Goal: Information Seeking & Learning: Learn about a topic

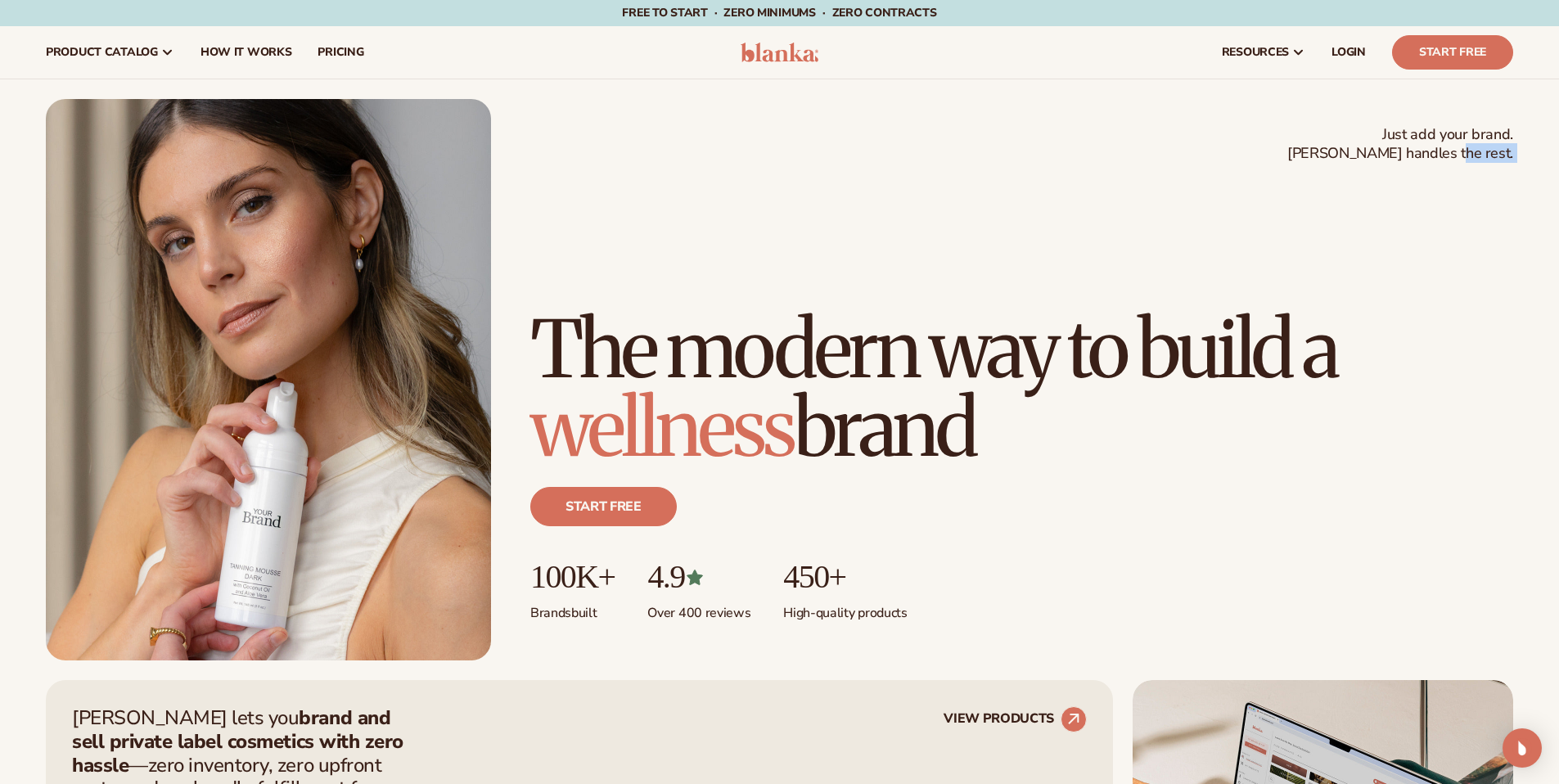
drag, startPoint x: 1509, startPoint y: 154, endPoint x: 1249, endPoint y: 143, distance: 260.2
click at [1249, 143] on div "Just add your brand. Blanka handles the rest. beauty,[MEDICAL_DATA],wellness,ma…" at bounding box center [779, 379] width 1467 height 561
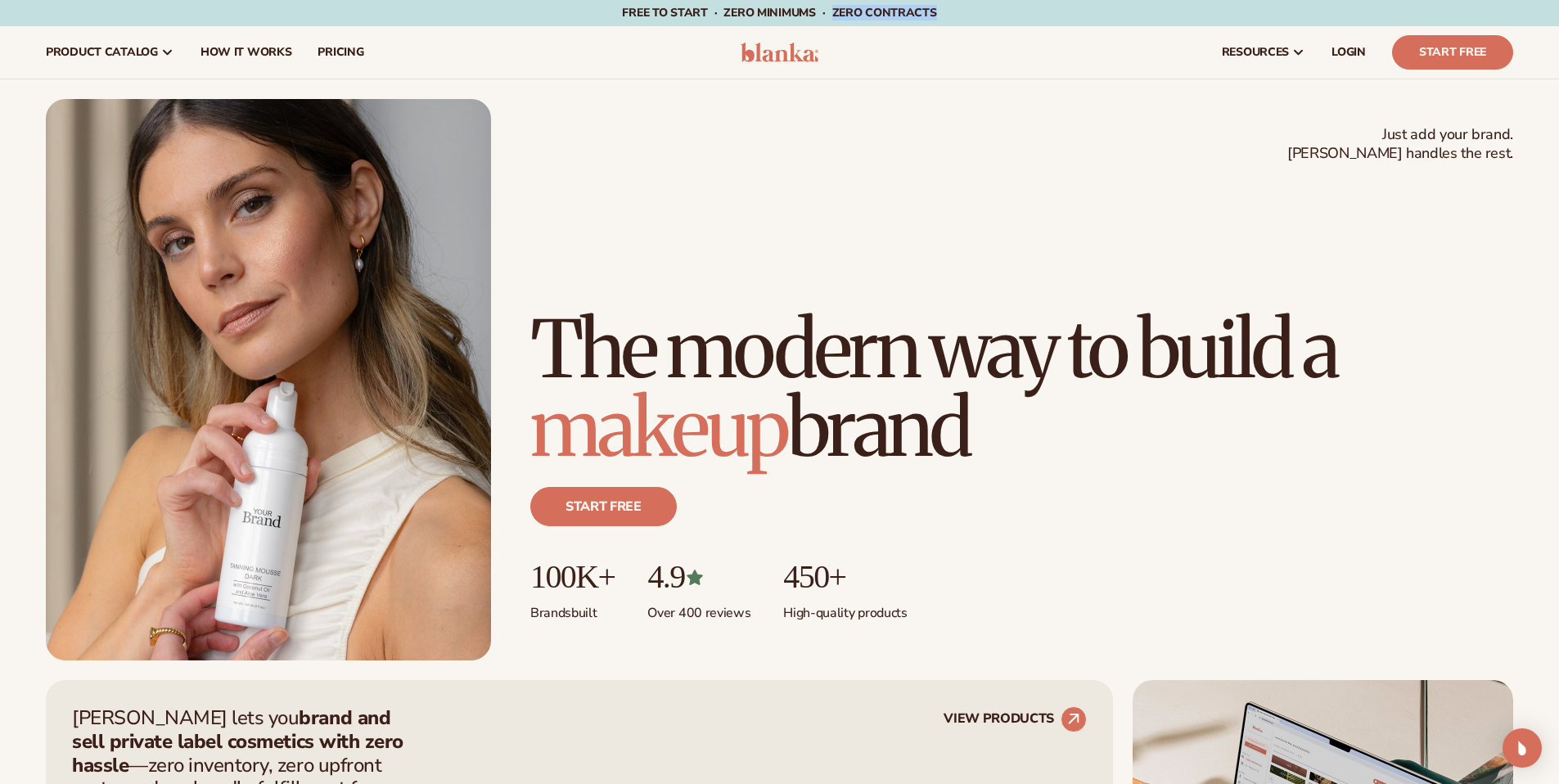
drag, startPoint x: 940, startPoint y: 19, endPoint x: 972, endPoint y: 19, distance: 32.0
click at [971, 19] on div "Free to start · ZERO minimums · ZERO contracts · Free to start · ZERO minimums …" at bounding box center [779, 13] width 1477 height 26
click at [972, 19] on div "Free to start · ZERO minimums · ZERO contracts · Free to start · ZERO minimums …" at bounding box center [779, 13] width 1477 height 26
click at [999, 19] on div "Free to start · ZERO minimums · ZERO contracts · Free to start · ZERO minimums …" at bounding box center [779, 13] width 1477 height 26
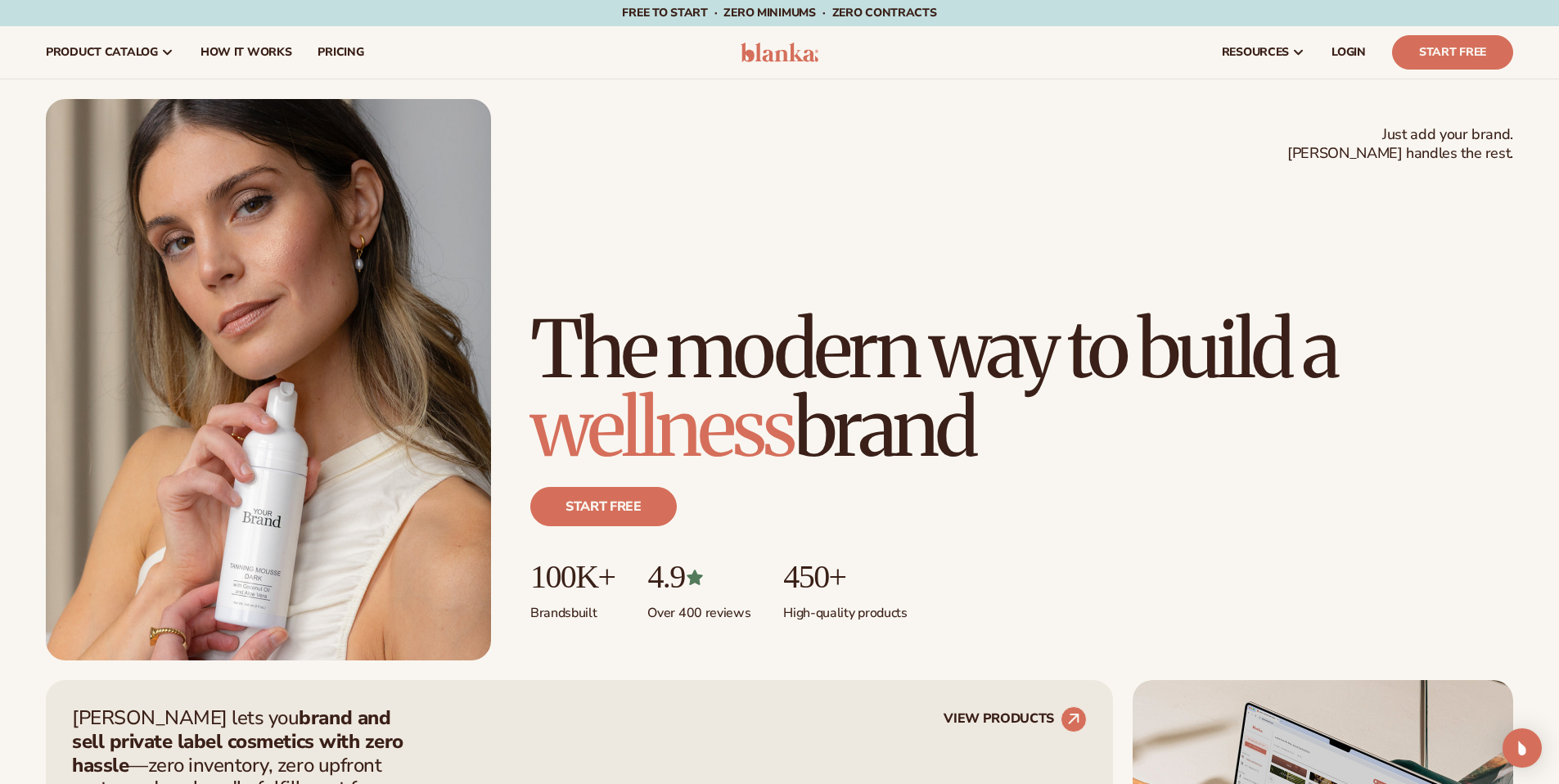
click at [1270, 399] on h1 "The modern way to build a wellness brand" at bounding box center [1022, 389] width 983 height 157
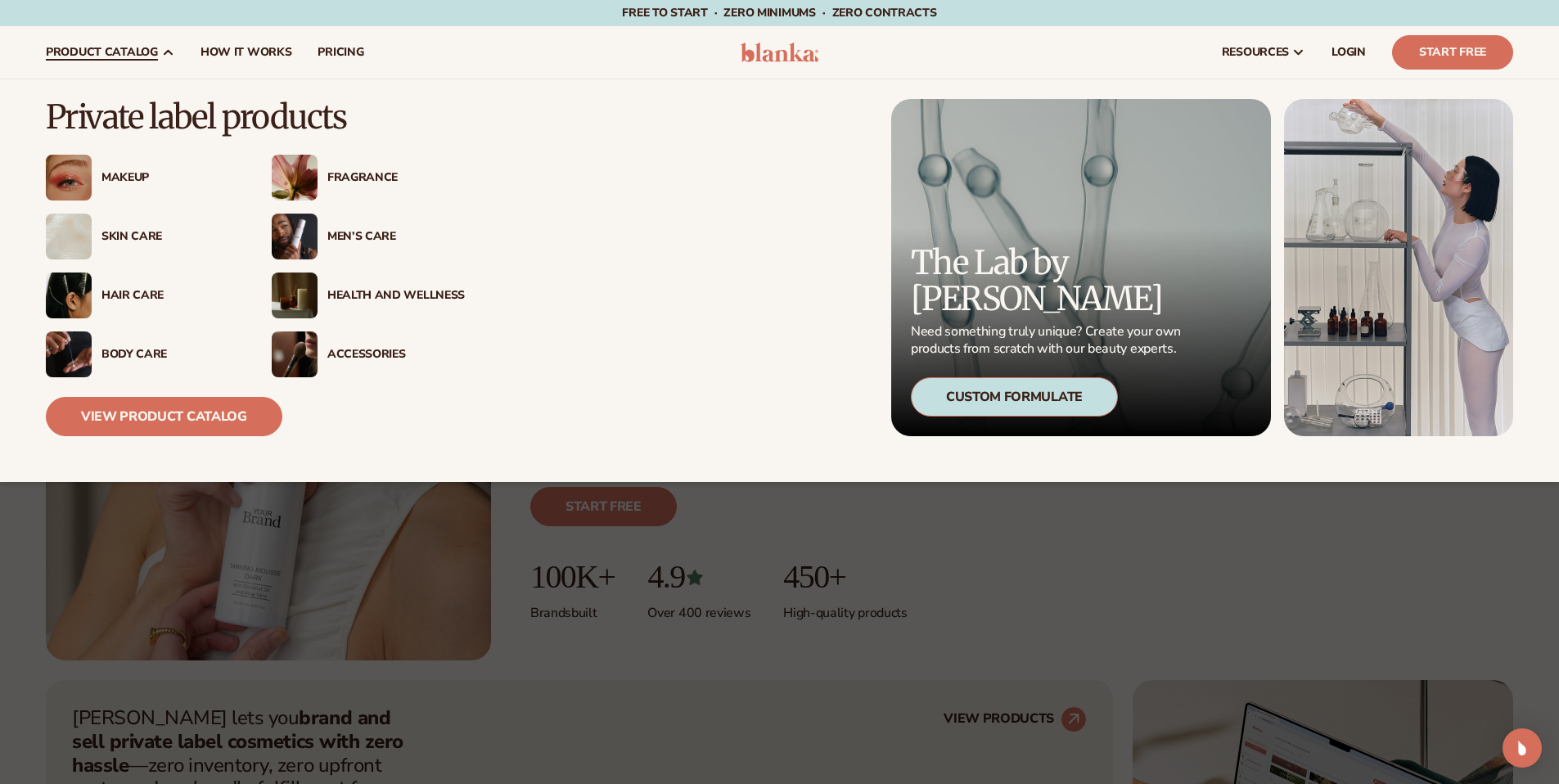
click at [363, 242] on div "Men’s Care" at bounding box center [397, 237] width 138 height 14
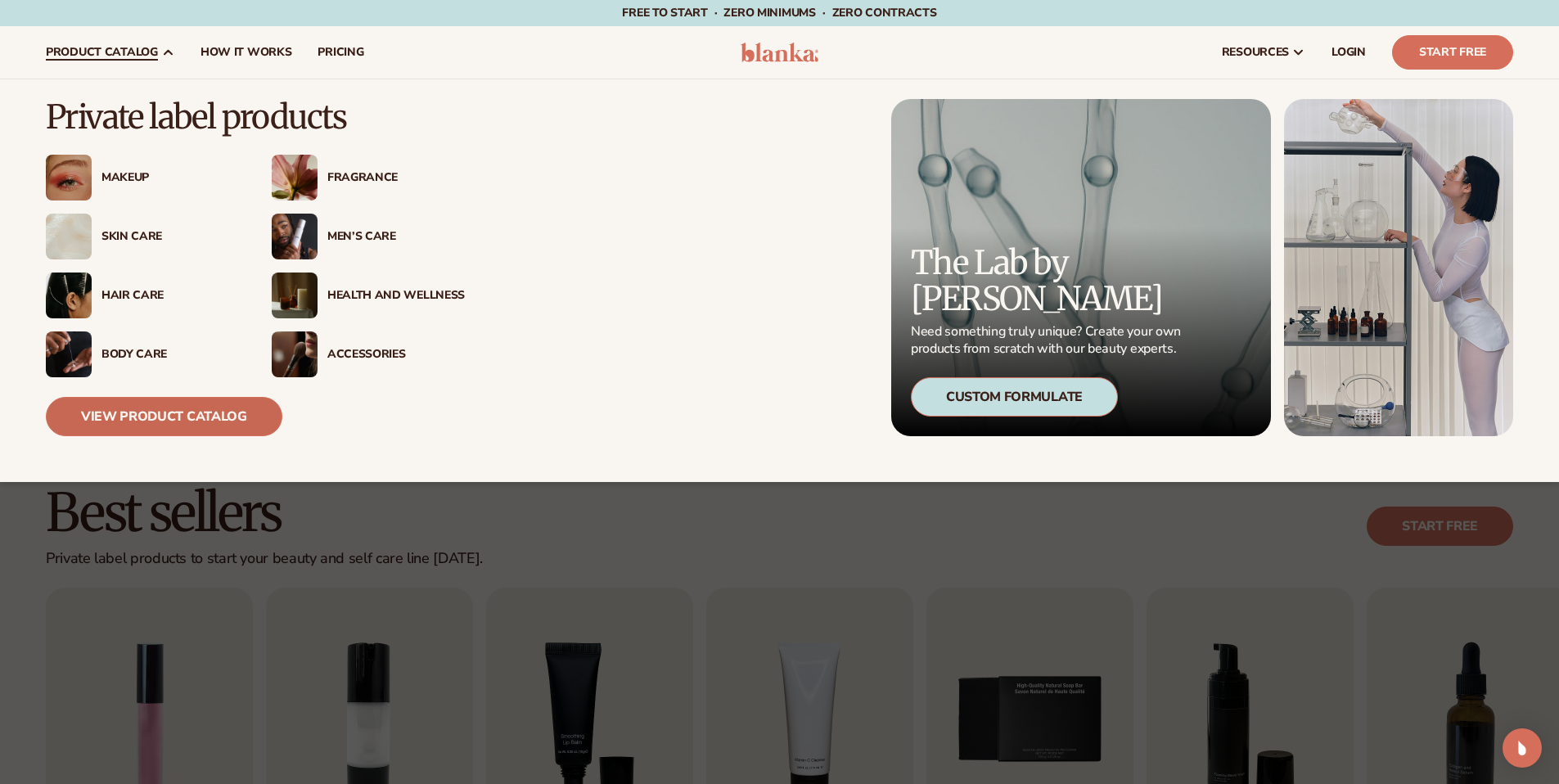
click at [194, 418] on link "View Product Catalog" at bounding box center [164, 416] width 237 height 39
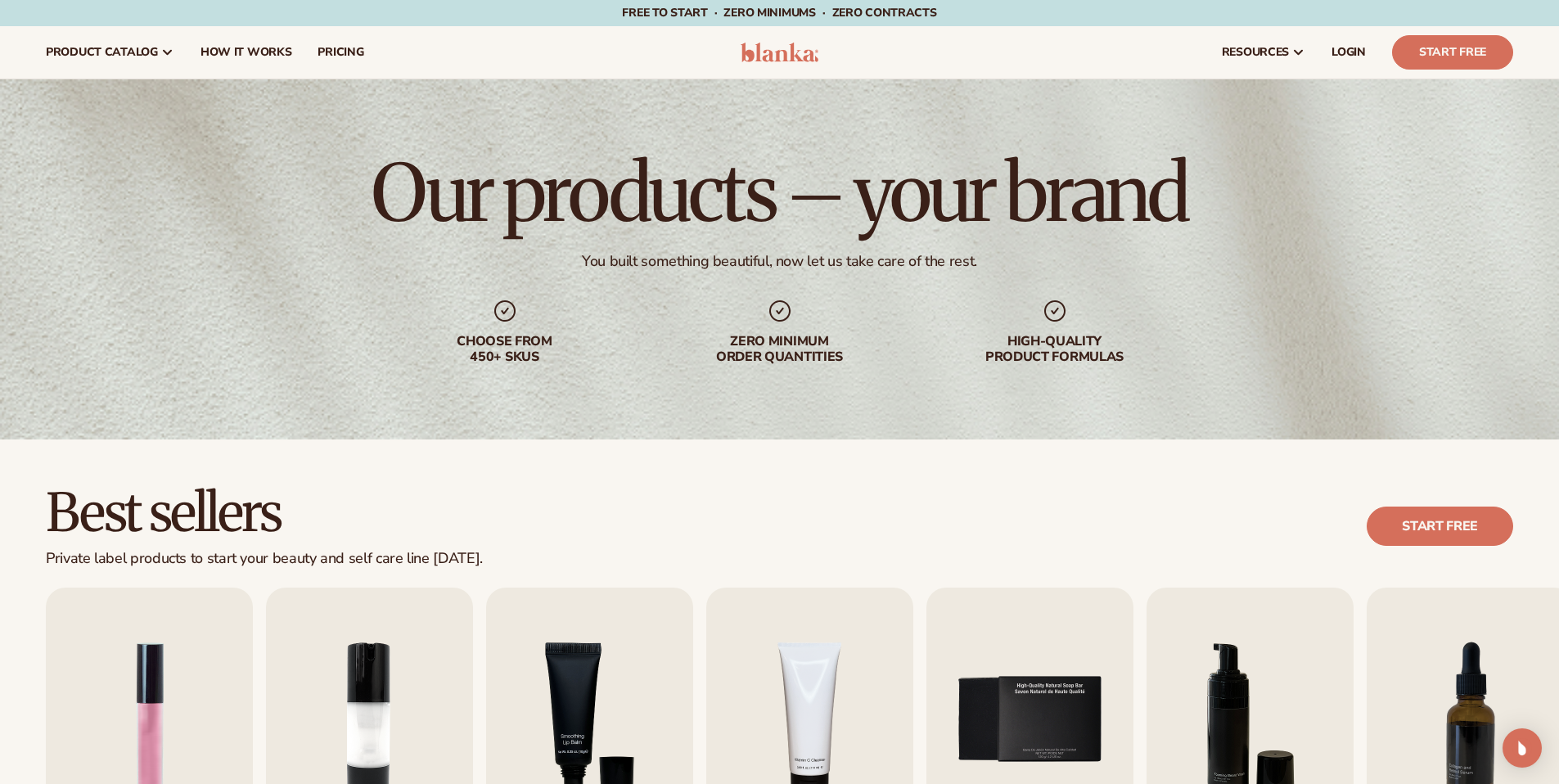
click at [789, 61] on img at bounding box center [779, 52] width 78 height 20
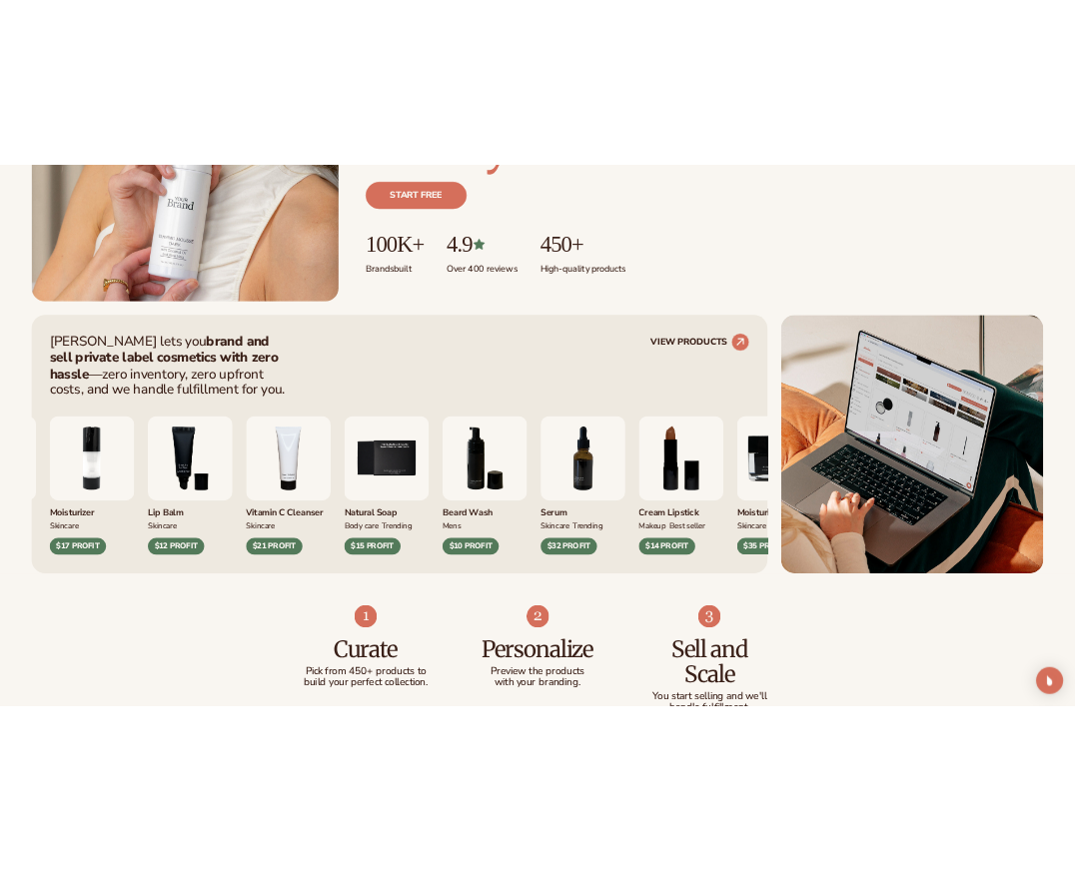
scroll to position [564, 0]
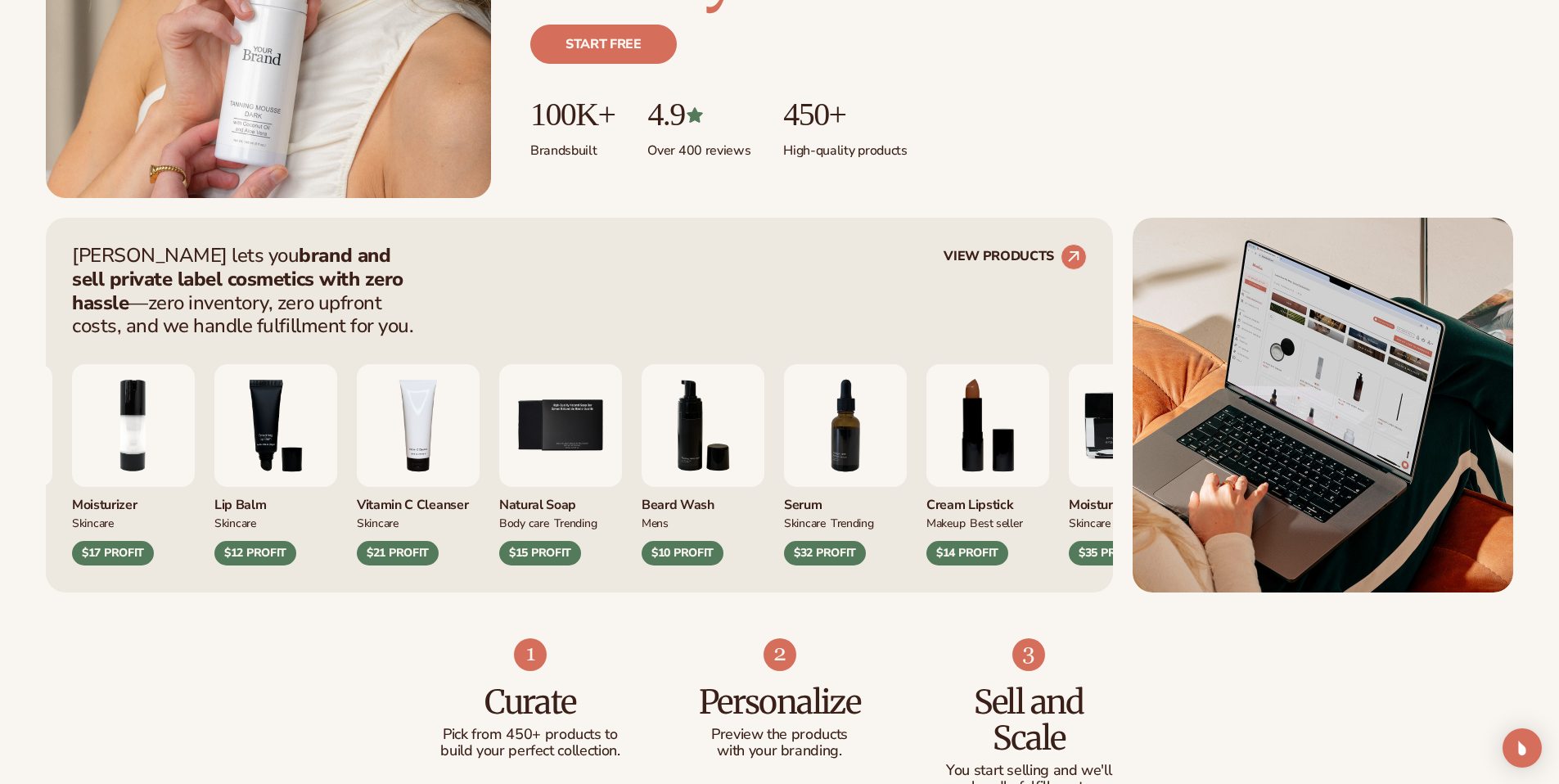
click at [866, 560] on div "$32 PROFIT" at bounding box center [825, 553] width 82 height 25
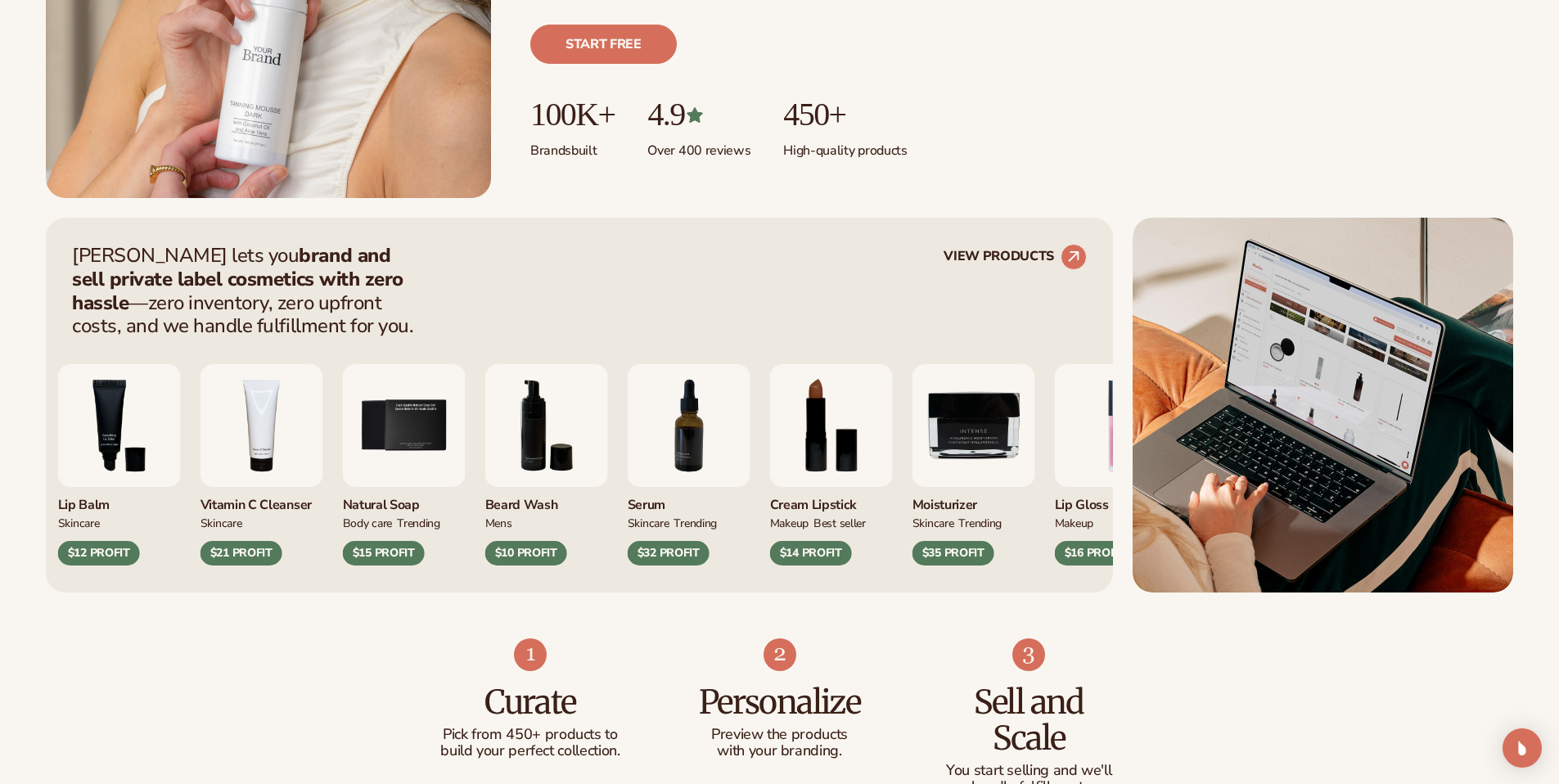
click at [713, 429] on img "7 / 9" at bounding box center [689, 426] width 123 height 123
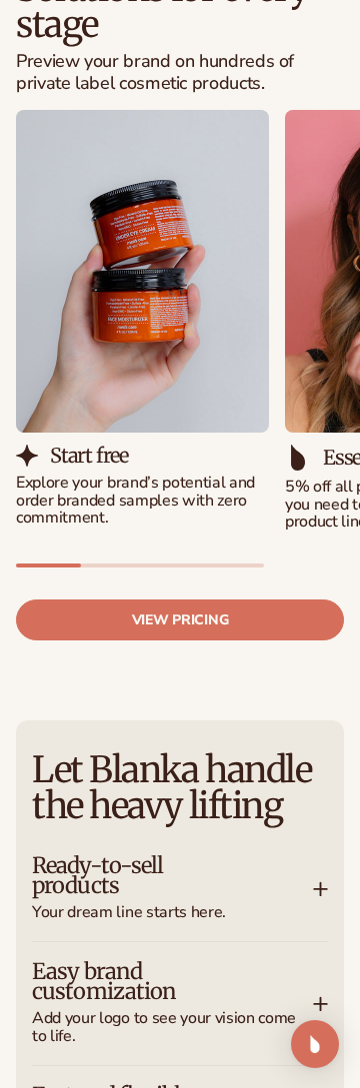
scroll to position [2450, 0]
